Goal: Task Accomplishment & Management: Manage account settings

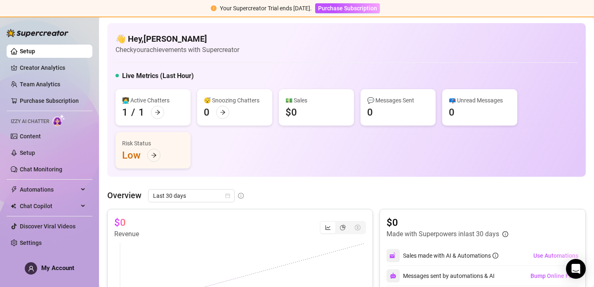
scroll to position [40, 0]
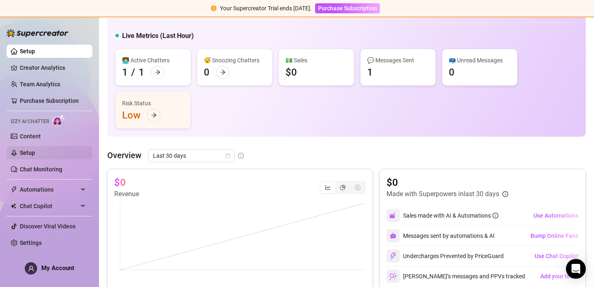
click at [31, 152] on link "Setup" at bounding box center [27, 152] width 15 height 7
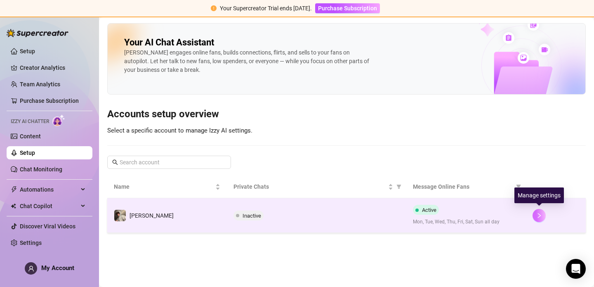
click at [537, 211] on button "button" at bounding box center [539, 215] width 13 height 13
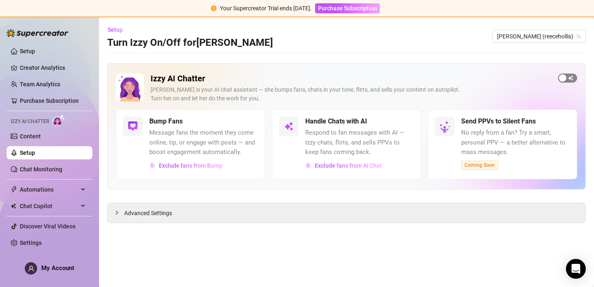
click at [564, 77] on div "button" at bounding box center [562, 77] width 7 height 7
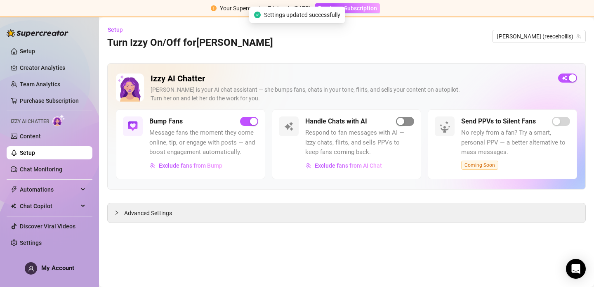
click at [401, 121] on div "button" at bounding box center [400, 121] width 7 height 7
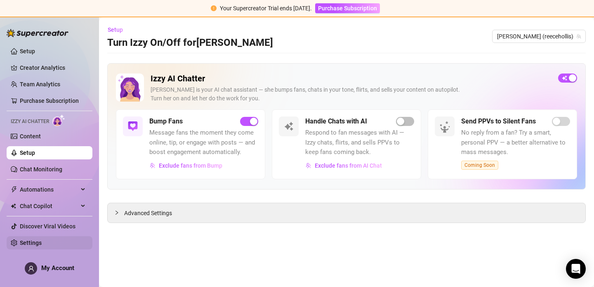
click at [28, 246] on link "Settings" at bounding box center [31, 242] width 22 height 7
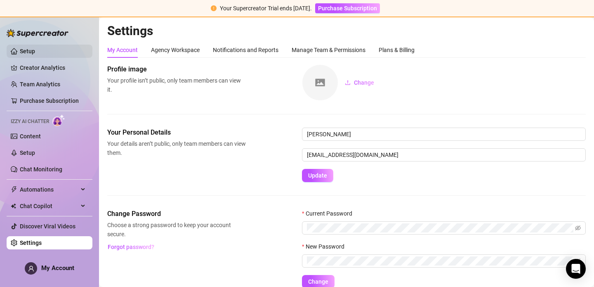
click at [35, 52] on link "Setup" at bounding box center [27, 51] width 15 height 7
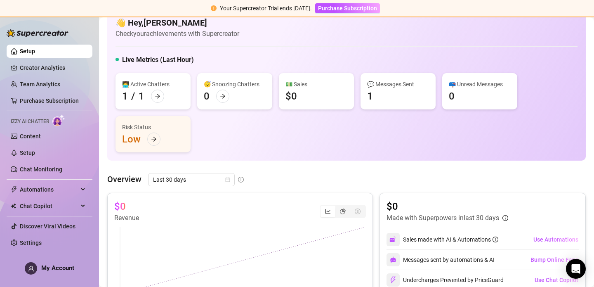
click at [43, 35] on img at bounding box center [38, 33] width 62 height 8
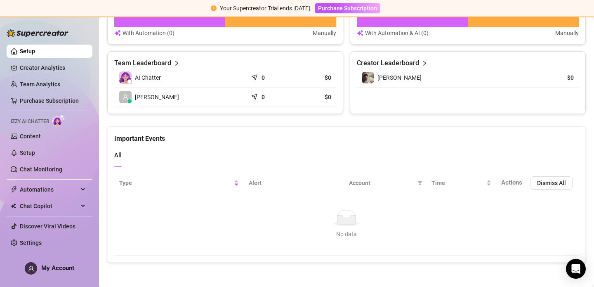
click at [60, 121] on img at bounding box center [58, 120] width 13 height 12
click at [37, 241] on link "Settings" at bounding box center [31, 242] width 22 height 7
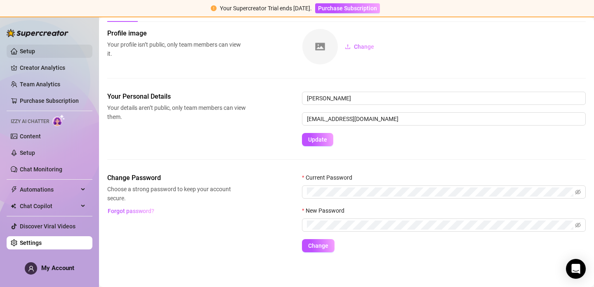
click at [23, 53] on link "Setup" at bounding box center [27, 51] width 15 height 7
